Goal: Task Accomplishment & Management: Manage account settings

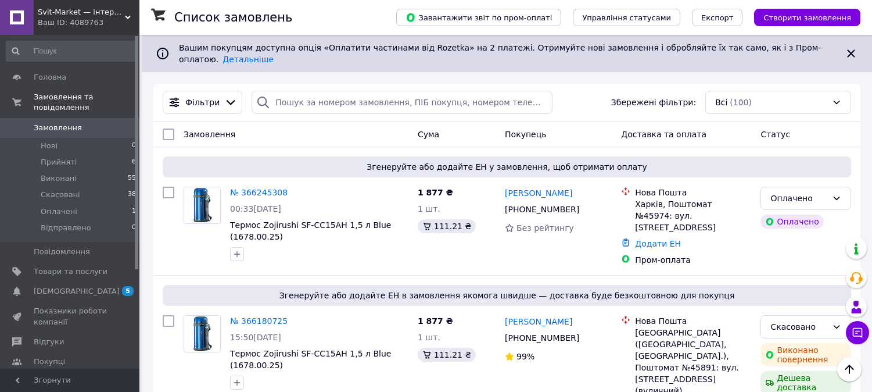
scroll to position [258, 0]
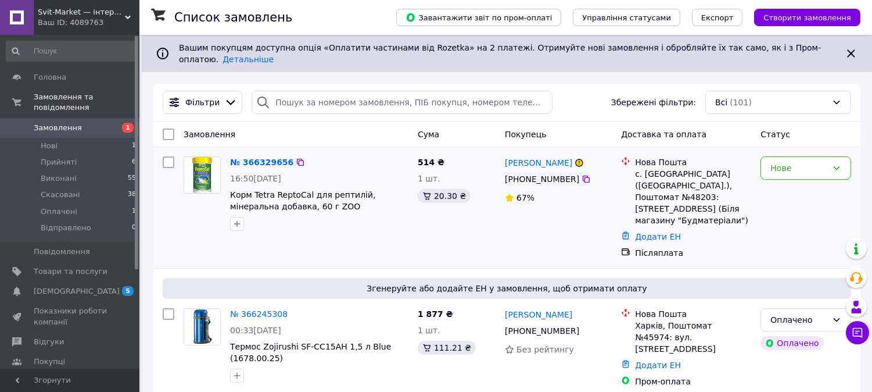
click at [199, 164] on img at bounding box center [202, 175] width 36 height 36
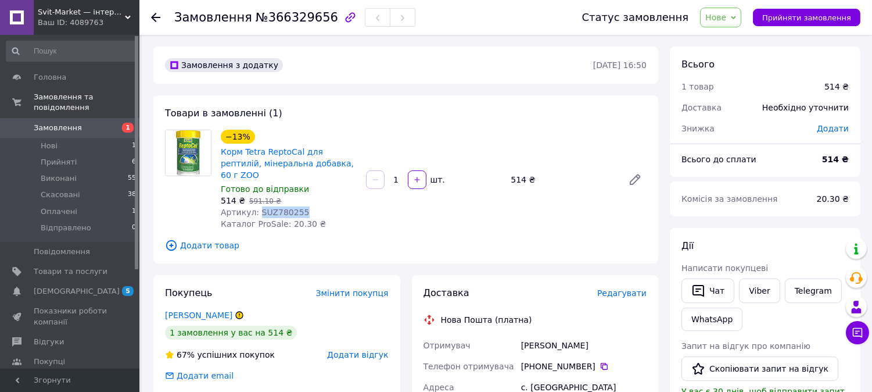
drag, startPoint x: 257, startPoint y: 200, endPoint x: 300, endPoint y: 196, distance: 43.8
click at [300, 206] on div "Артикул: SUZ780255" at bounding box center [289, 212] width 136 height 12
copy span "SUZ780255"
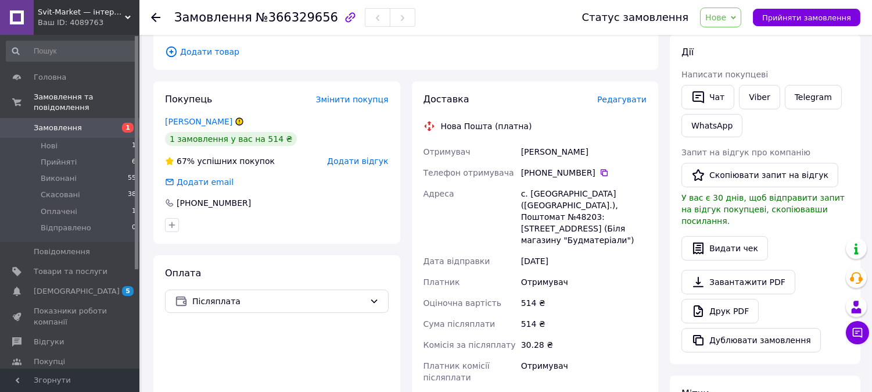
scroll to position [64, 0]
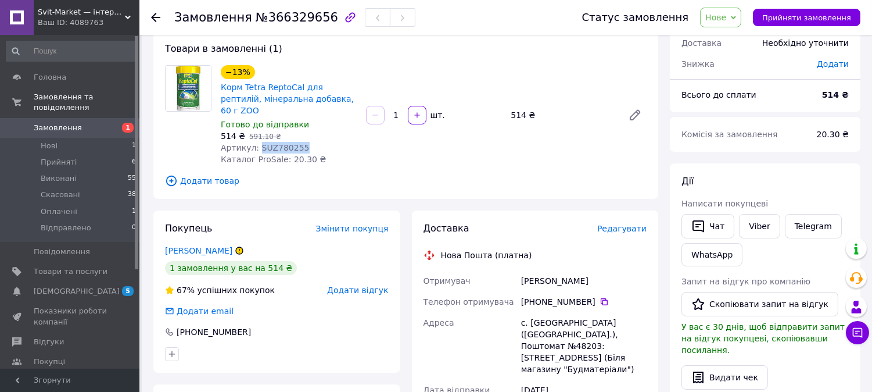
drag, startPoint x: 542, startPoint y: 291, endPoint x: 588, endPoint y: 291, distance: 45.9
click at [588, 296] on div "[PHONE_NUMBER]" at bounding box center [584, 302] width 126 height 12
copy div "95 051 59 61"
drag, startPoint x: 537, startPoint y: 291, endPoint x: 589, endPoint y: 292, distance: 52.3
click at [589, 296] on div "[PHONE_NUMBER]" at bounding box center [584, 302] width 126 height 12
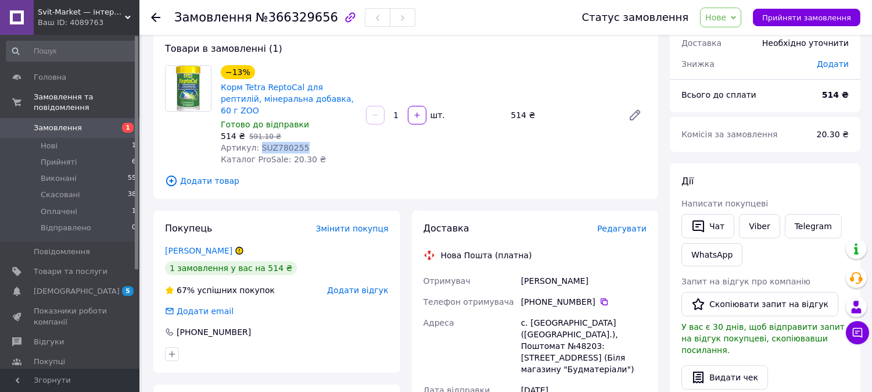
copy div "0 95 051 59 61"
drag, startPoint x: 515, startPoint y: 270, endPoint x: 596, endPoint y: 273, distance: 80.8
click at [596, 273] on div "Отримувач Кузьменко Олена Телефон отримувача +380 95 051 59 61   Адреса с. Тома…" at bounding box center [535, 393] width 228 height 246
copy div "Отримувач Кузьменко Олена"
click at [760, 224] on link "Viber" at bounding box center [759, 226] width 41 height 24
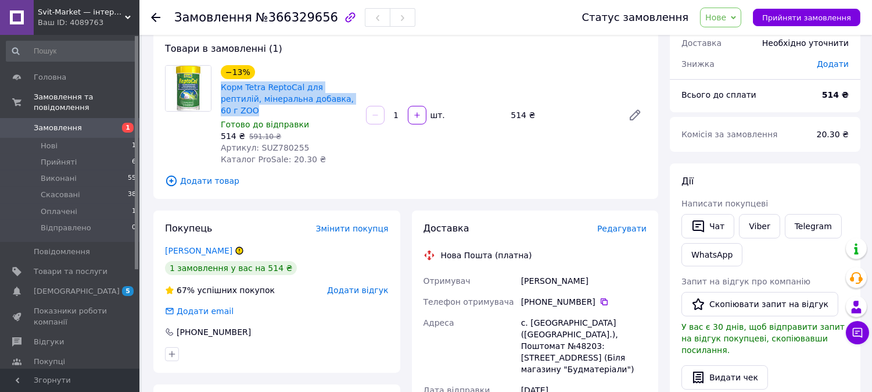
drag, startPoint x: 216, startPoint y: 85, endPoint x: 336, endPoint y: 98, distance: 120.9
click at [336, 98] on div "−13% Корм Tetra ReptoCal для рептилій, мінеральна добавка, 60 г ZOO Готово до в…" at bounding box center [288, 115] width 145 height 105
copy link "Корм Tetra ReptoCal для рептилій, мінеральна добавка, 60 г ZOO"
click at [762, 225] on link "Viber" at bounding box center [759, 226] width 41 height 24
click at [352, 345] on div at bounding box center [277, 354] width 228 height 19
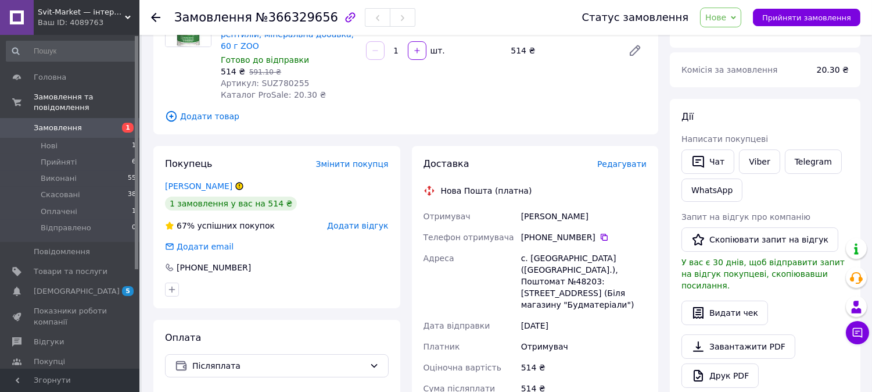
scroll to position [193, 0]
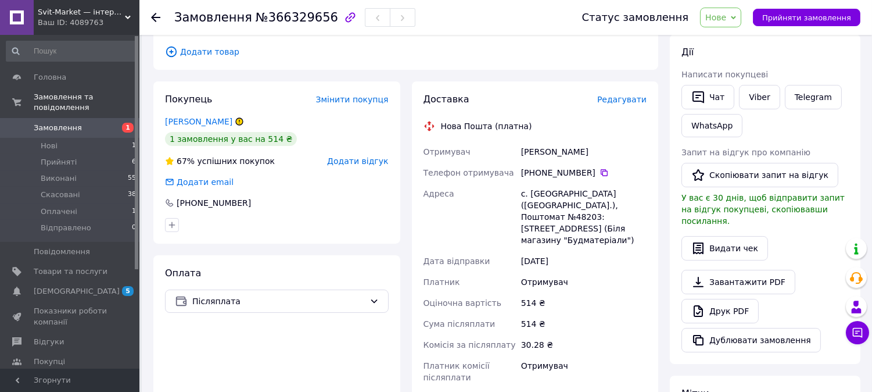
click at [54, 123] on span "Замовлення" at bounding box center [58, 128] width 48 height 10
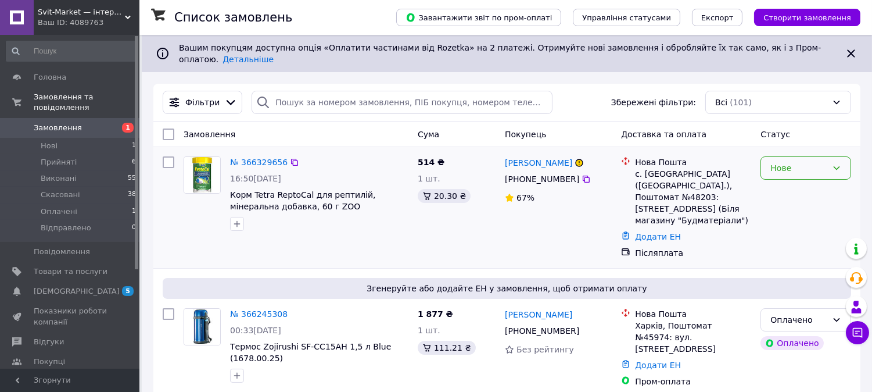
click at [837, 163] on icon at bounding box center [836, 167] width 9 height 9
click at [803, 185] on li "Прийнято" at bounding box center [806, 184] width 89 height 21
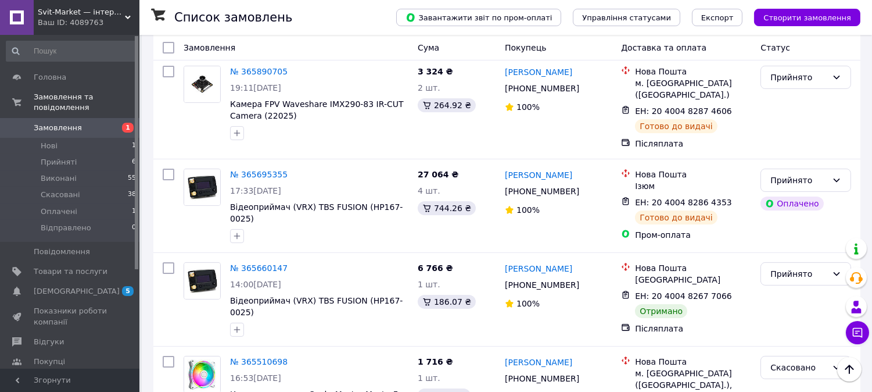
scroll to position [516, 0]
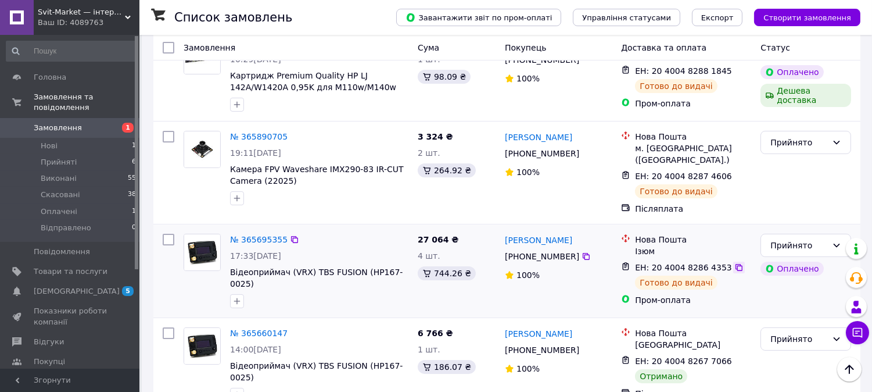
click at [734, 263] on icon at bounding box center [738, 267] width 9 height 9
click at [734, 171] on icon at bounding box center [738, 175] width 9 height 9
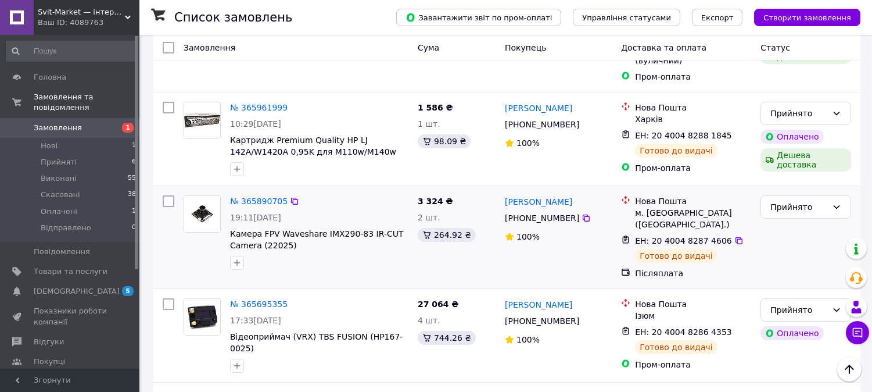
scroll to position [387, 0]
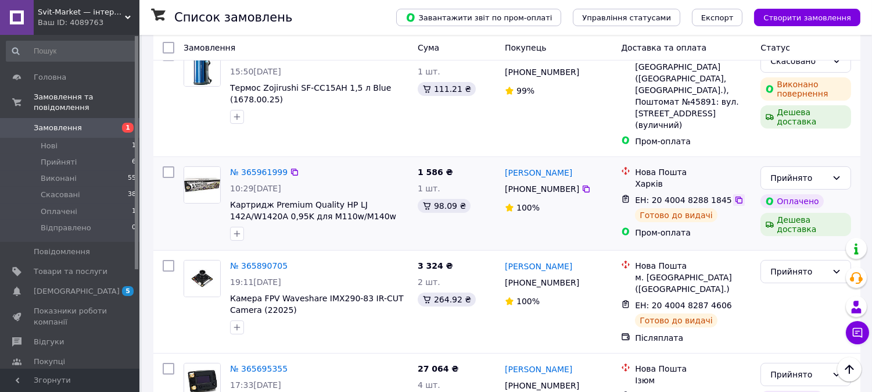
click at [734, 195] on icon at bounding box center [738, 199] width 9 height 9
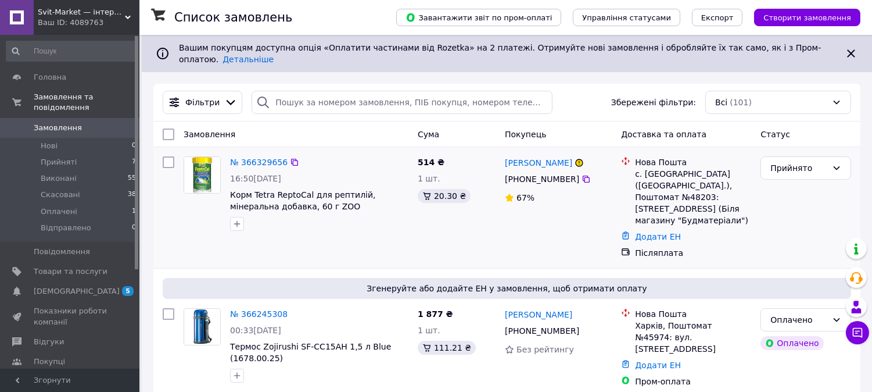
click at [198, 166] on img at bounding box center [202, 175] width 36 height 36
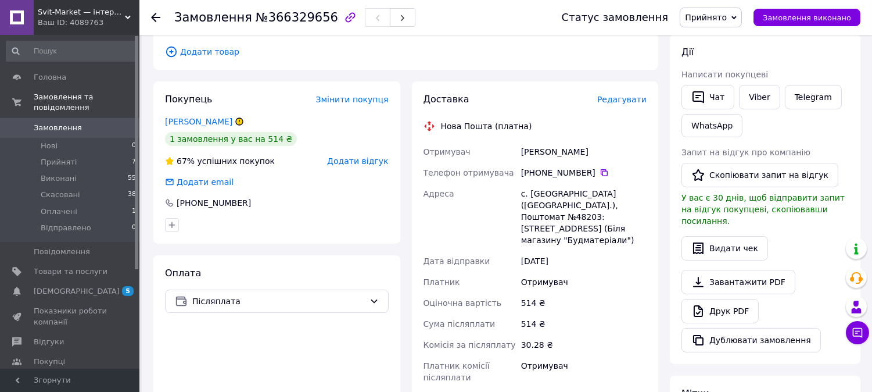
scroll to position [322, 0]
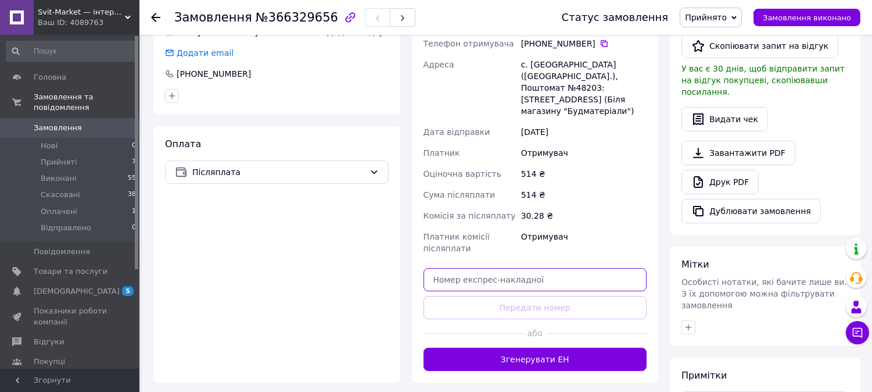
click at [431, 268] on input "text" at bounding box center [536, 279] width 224 height 23
paste input "20400482881845"
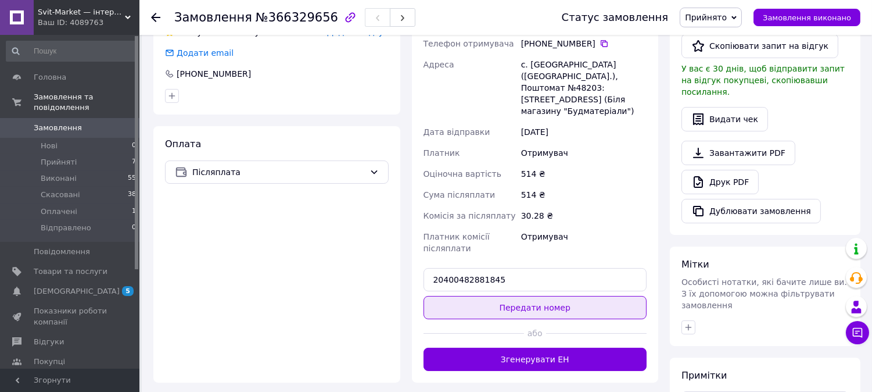
click at [527, 296] on button "Передати номер" at bounding box center [536, 307] width 224 height 23
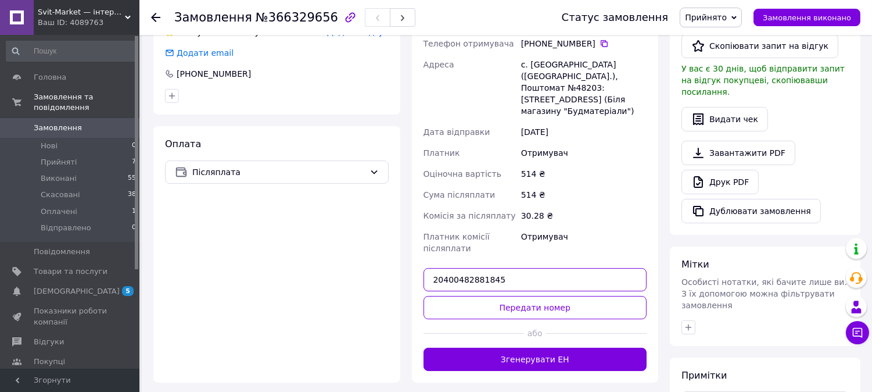
drag, startPoint x: 499, startPoint y: 257, endPoint x: 427, endPoint y: 257, distance: 72.1
click at [427, 268] on input "20400482881845" at bounding box center [536, 279] width 224 height 23
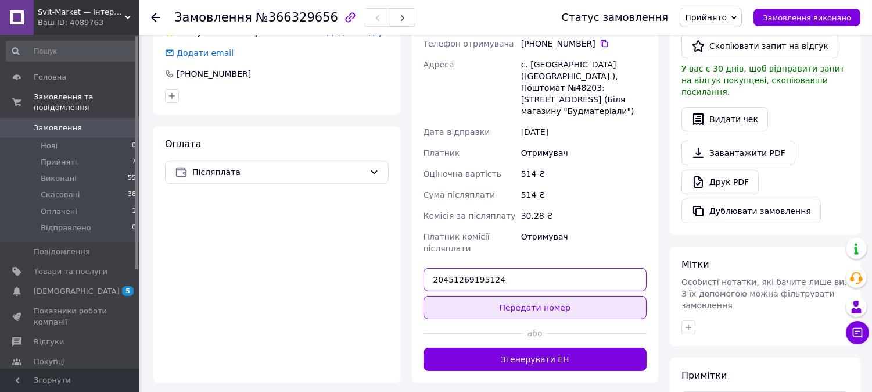
type input "20451269195124"
click at [533, 296] on button "Передати номер" at bounding box center [536, 307] width 224 height 23
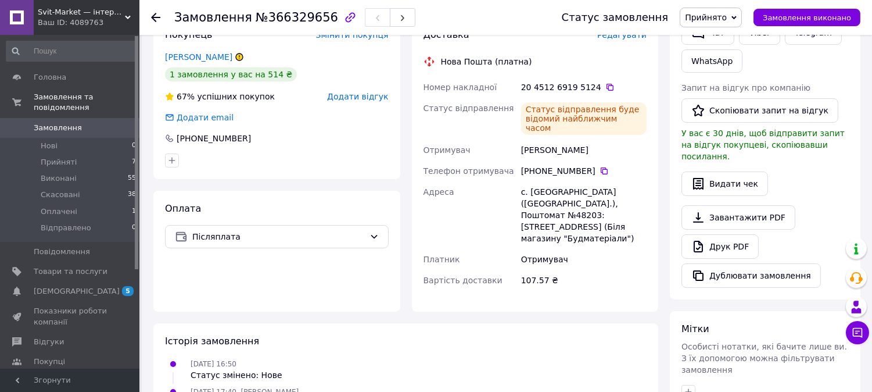
scroll to position [193, 0]
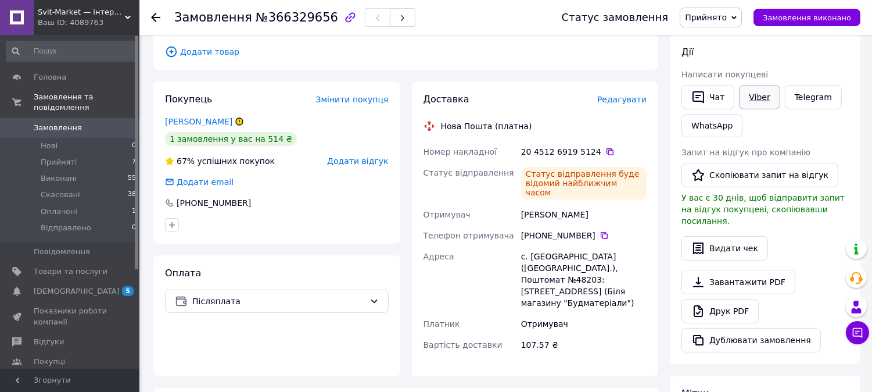
click at [757, 91] on link "Viber" at bounding box center [759, 97] width 41 height 24
click at [52, 123] on span "Замовлення" at bounding box center [58, 128] width 48 height 10
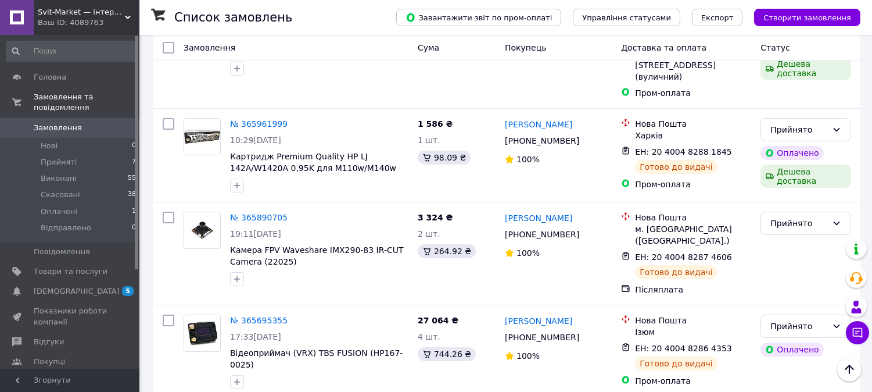
scroll to position [516, 0]
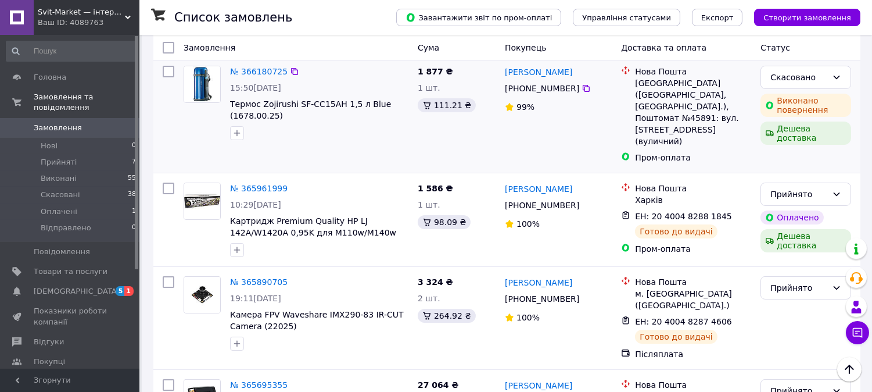
scroll to position [516, 0]
